Goal: Task Accomplishment & Management: Use online tool/utility

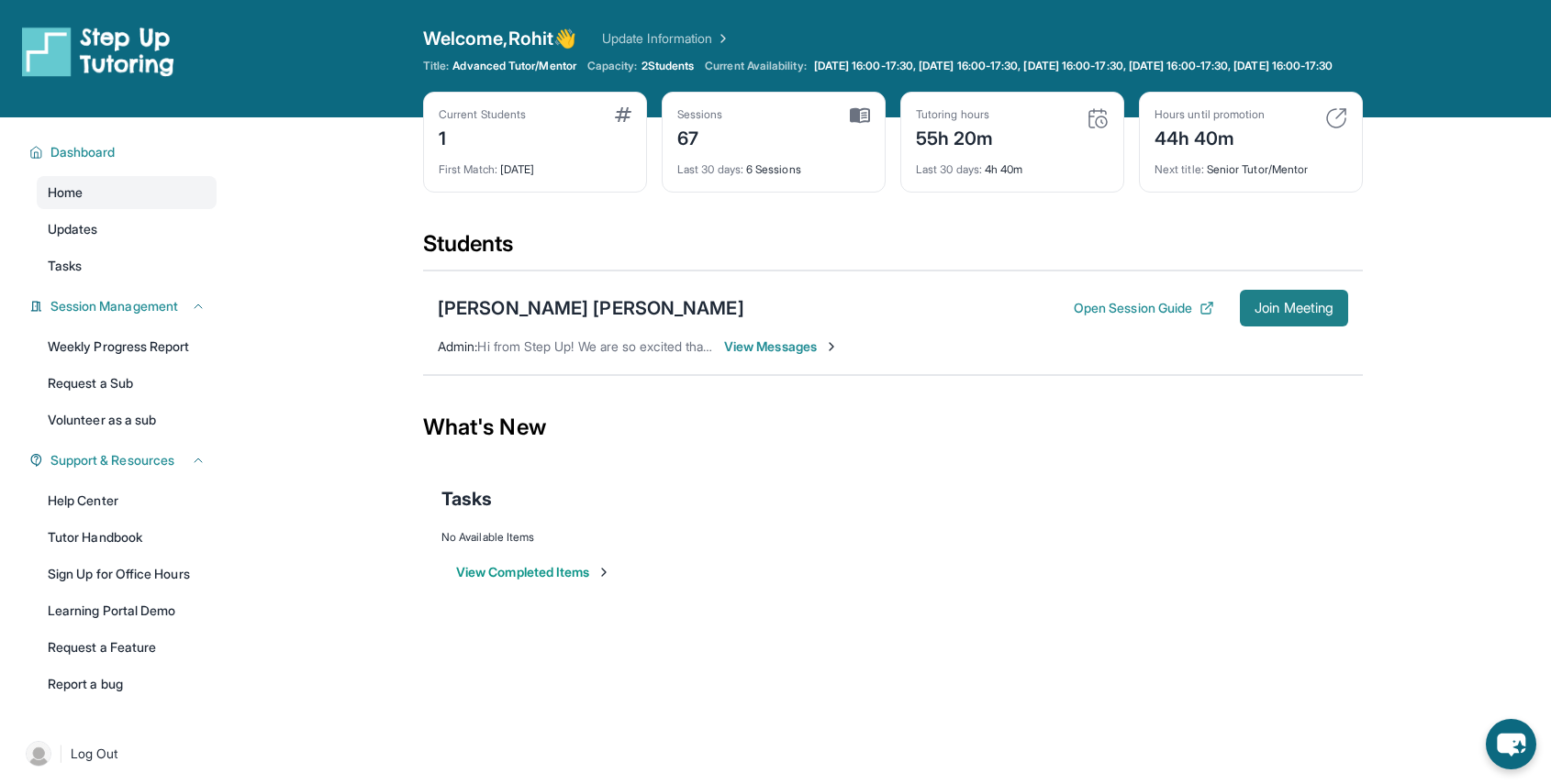
click at [1259, 313] on button "Join Meeting" at bounding box center [1293, 308] width 108 height 37
